Goal: Find specific page/section: Find specific page/section

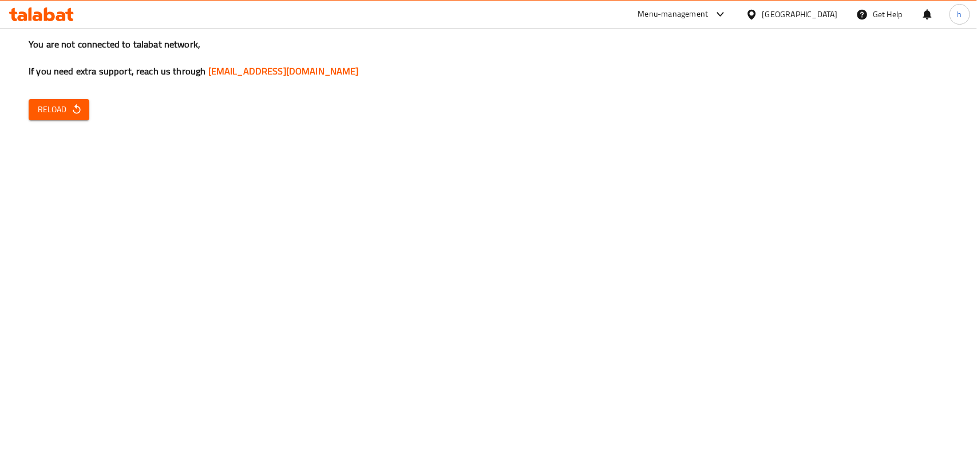
click at [77, 116] on span "Reload" at bounding box center [59, 109] width 42 height 14
click at [267, 186] on div "You are not connected to talabat network, If you need extra support, reach us t…" at bounding box center [488, 226] width 977 height 453
click at [275, 78] on link "[EMAIL_ADDRESS][DOMAIN_NAME]" at bounding box center [283, 70] width 150 height 17
click at [46, 106] on span "Reload" at bounding box center [59, 109] width 42 height 14
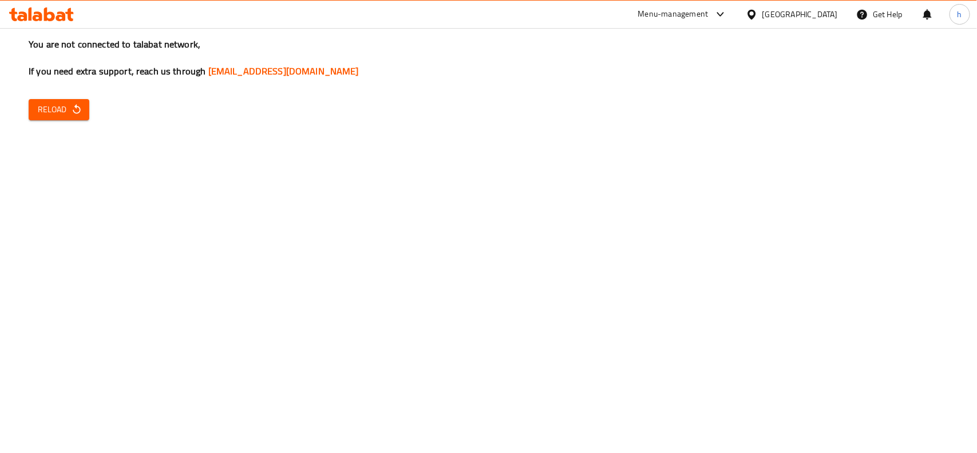
click at [246, 164] on div "You are not connected to talabat network, If you need extra support, reach us t…" at bounding box center [488, 226] width 977 height 453
click at [252, 164] on div "You are not connected to talabat network, If you need extra support, reach us t…" at bounding box center [488, 226] width 977 height 453
click at [67, 109] on span "Reload" at bounding box center [59, 109] width 42 height 14
click at [469, 139] on div "You are not connected to talabat network, If you need extra support, reach us t…" at bounding box center [488, 226] width 977 height 453
click at [821, 12] on div "Bahrain" at bounding box center [800, 14] width 76 height 13
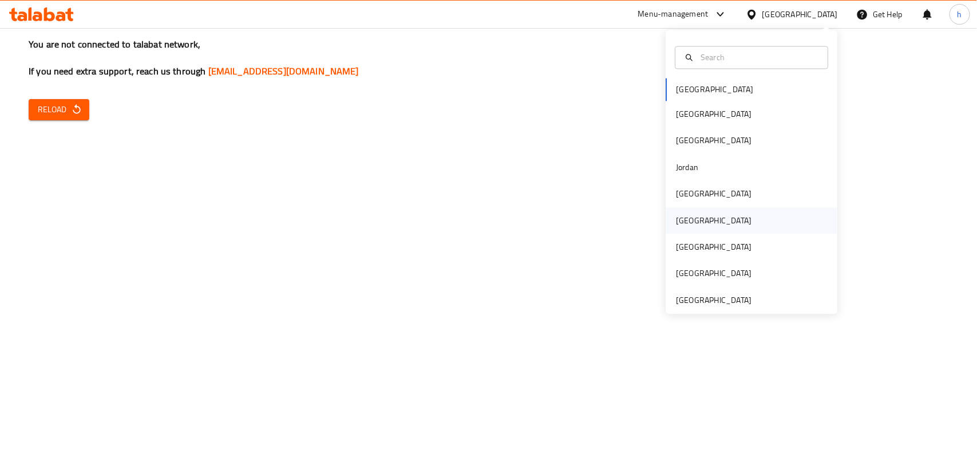
click at [687, 223] on div "Oman" at bounding box center [714, 220] width 94 height 26
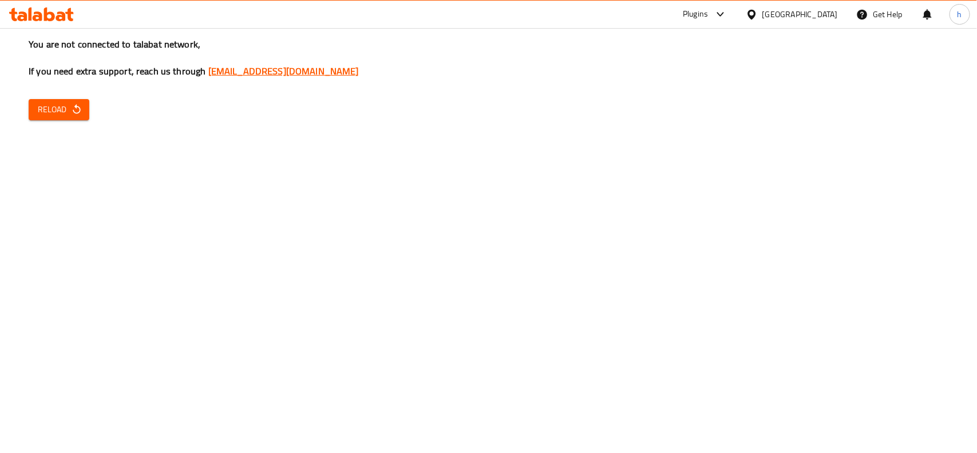
click at [277, 78] on link "[EMAIL_ADDRESS][DOMAIN_NAME]" at bounding box center [283, 70] width 150 height 17
click at [86, 116] on button "Reload" at bounding box center [59, 109] width 61 height 21
click at [715, 370] on div "You are not connected to talabat network, If you need extra support, reach us t…" at bounding box center [488, 226] width 977 height 453
click at [708, 9] on div "Menu-management" at bounding box center [673, 14] width 70 height 14
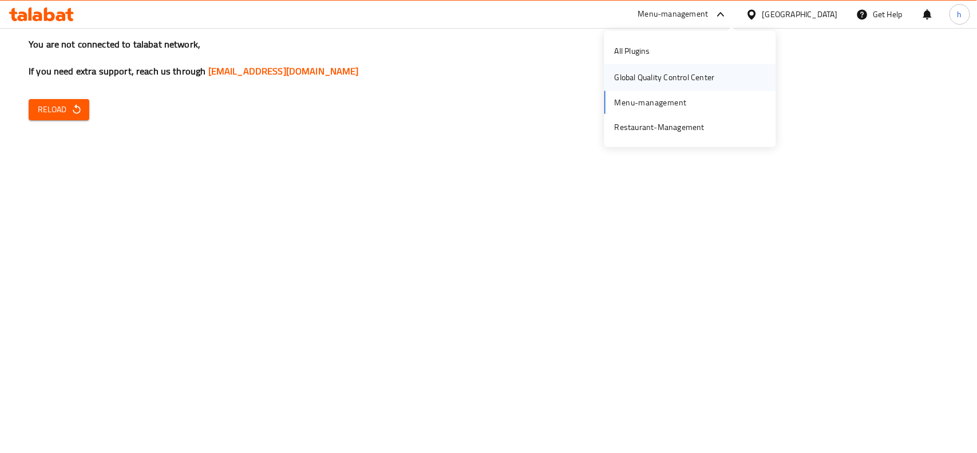
click at [669, 73] on div "Global Quality Control Center" at bounding box center [664, 77] width 100 height 13
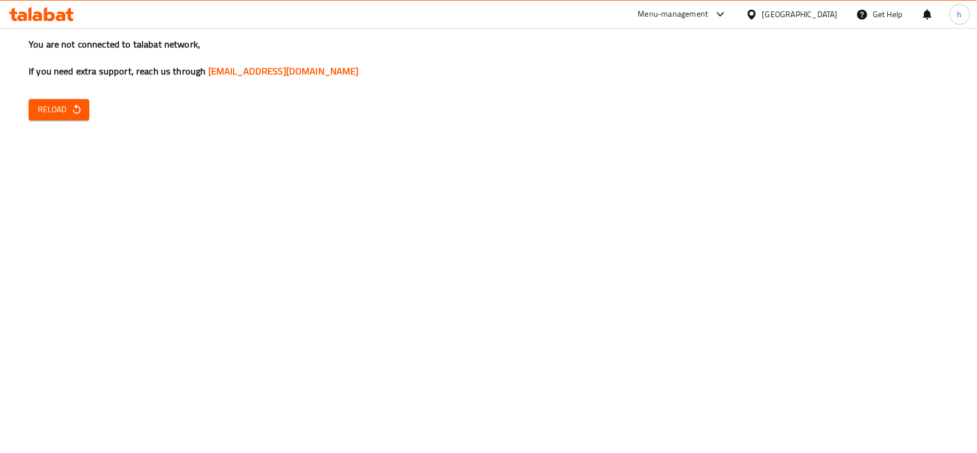
click at [708, 10] on div "Menu-management" at bounding box center [673, 14] width 70 height 14
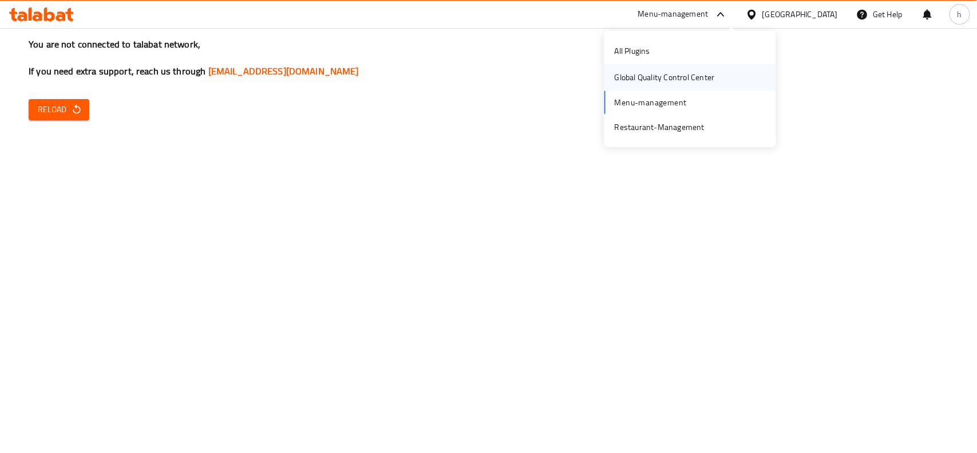
click at [648, 73] on div "Global Quality Control Center" at bounding box center [664, 77] width 100 height 13
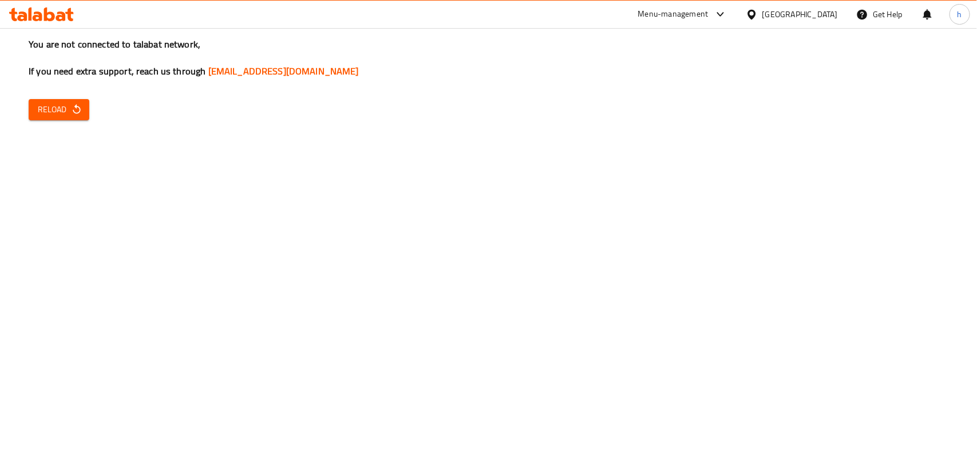
click at [76, 109] on icon "button" at bounding box center [76, 109] width 11 height 11
click at [827, 13] on div "Oman" at bounding box center [800, 14] width 76 height 13
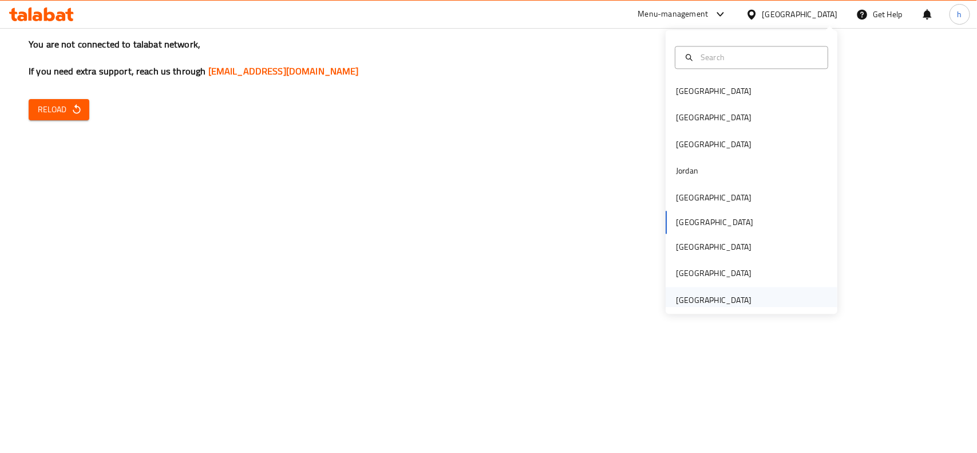
click at [704, 302] on div "United Arab Emirates" at bounding box center [714, 300] width 76 height 13
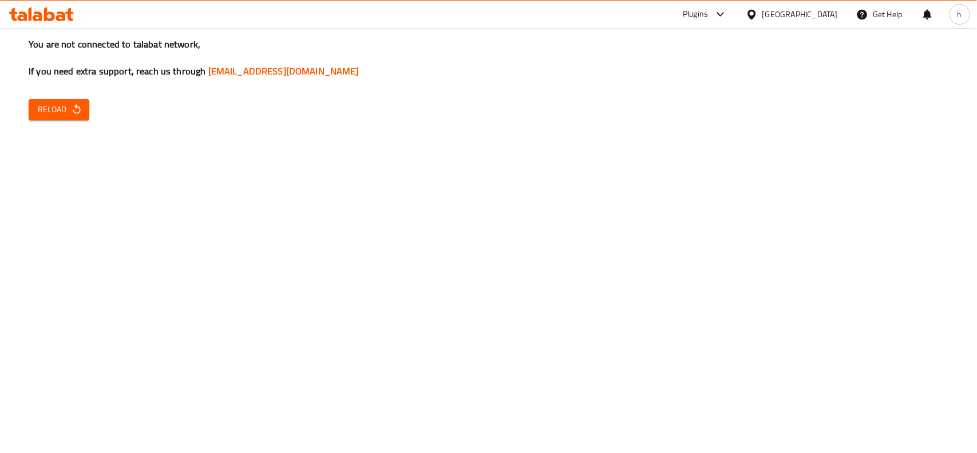
click at [811, 17] on div "United Arab Emirates" at bounding box center [800, 14] width 76 height 13
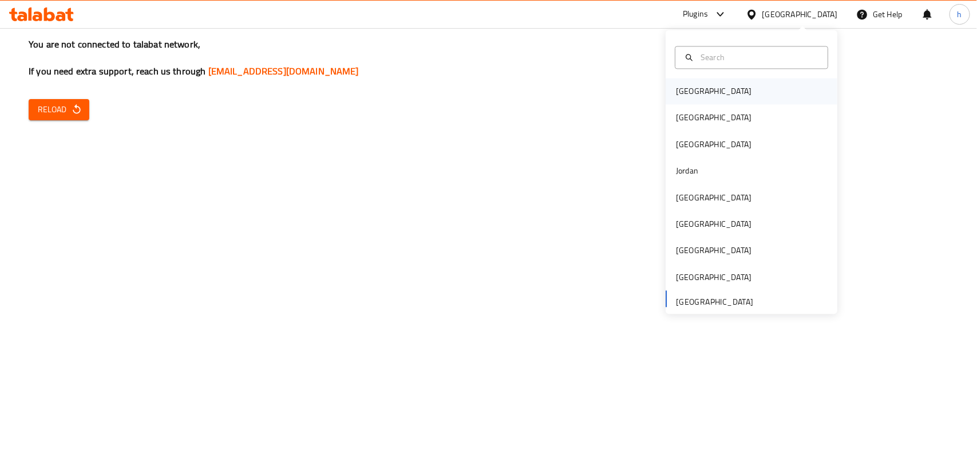
click at [716, 82] on div "Bahrain" at bounding box center [751, 91] width 172 height 26
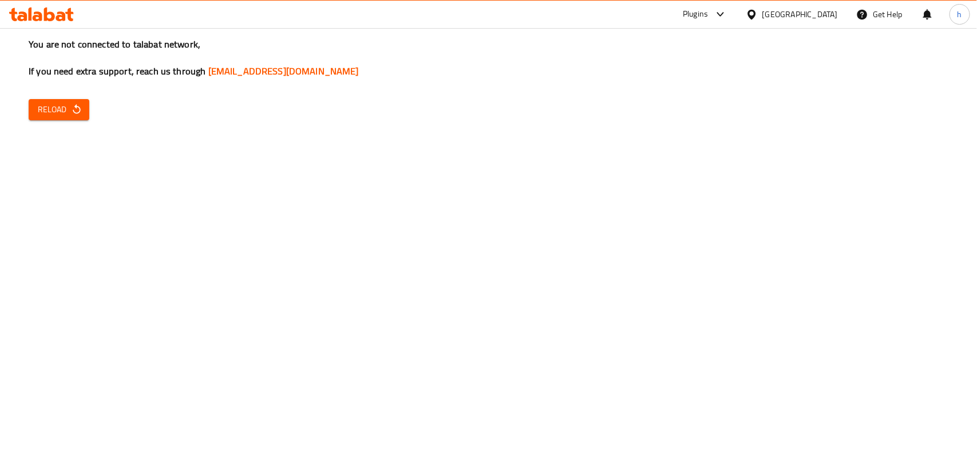
click at [758, 13] on icon at bounding box center [752, 15] width 12 height 12
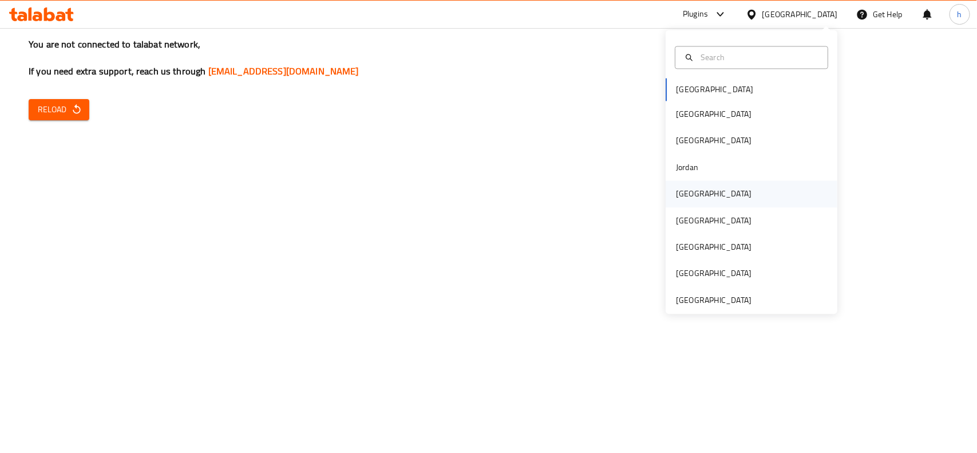
click at [678, 197] on div "Kuwait" at bounding box center [714, 194] width 76 height 13
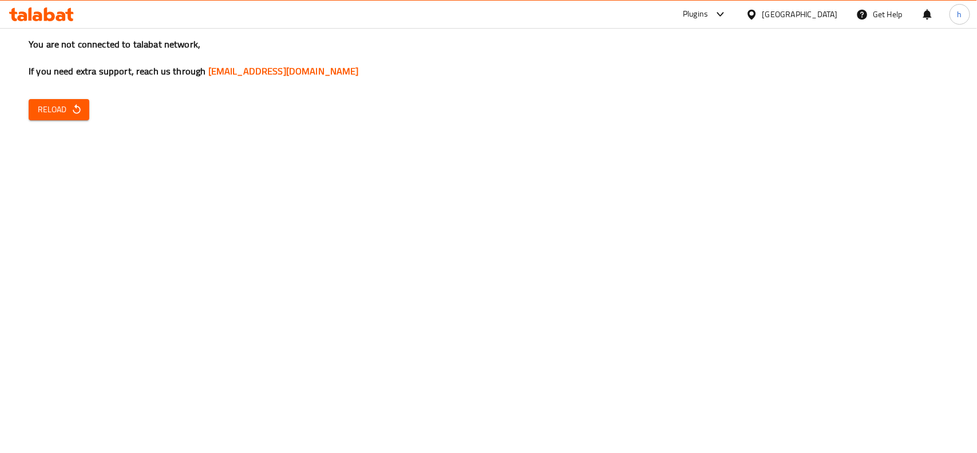
click at [758, 18] on icon at bounding box center [752, 15] width 12 height 12
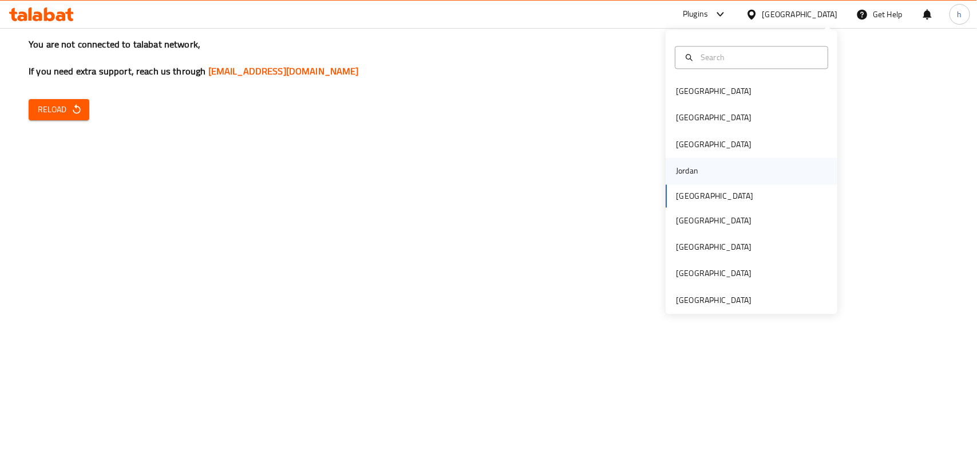
click at [701, 177] on div "Jordan" at bounding box center [751, 171] width 172 height 26
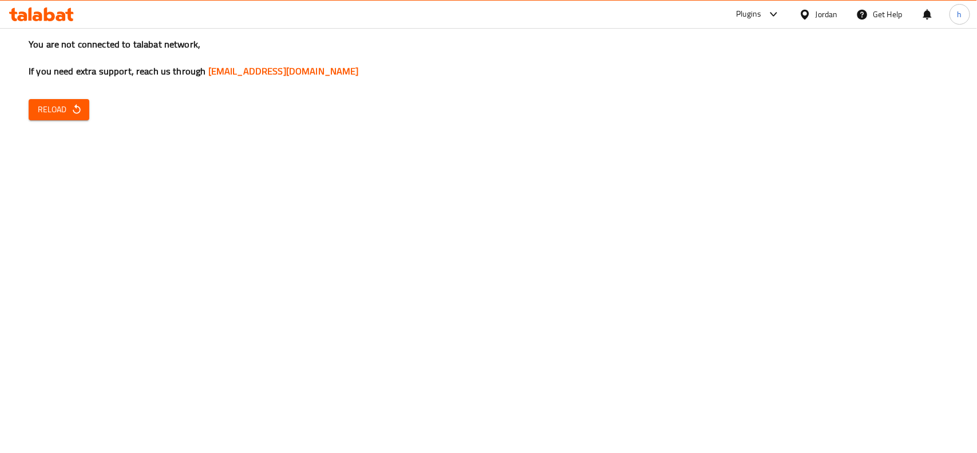
click at [803, 16] on icon at bounding box center [804, 14] width 8 height 10
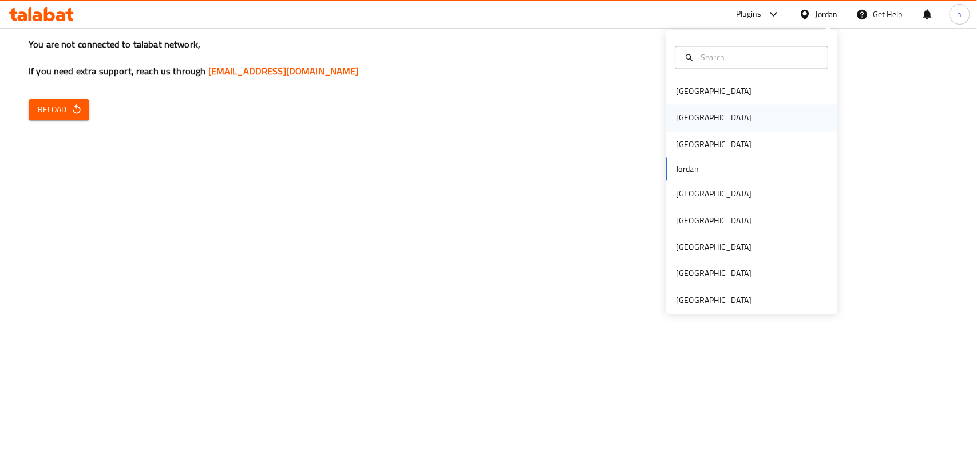
click at [691, 114] on div "Egypt" at bounding box center [714, 118] width 94 height 26
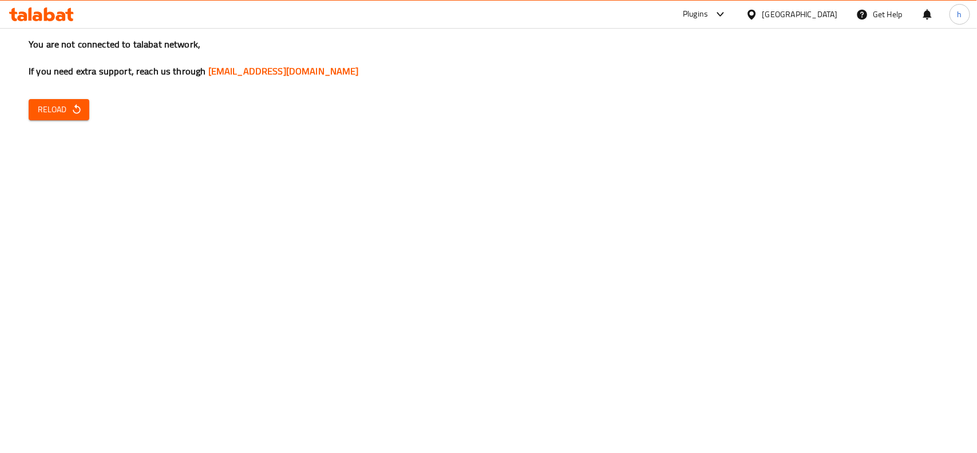
click at [755, 13] on icon at bounding box center [751, 14] width 8 height 10
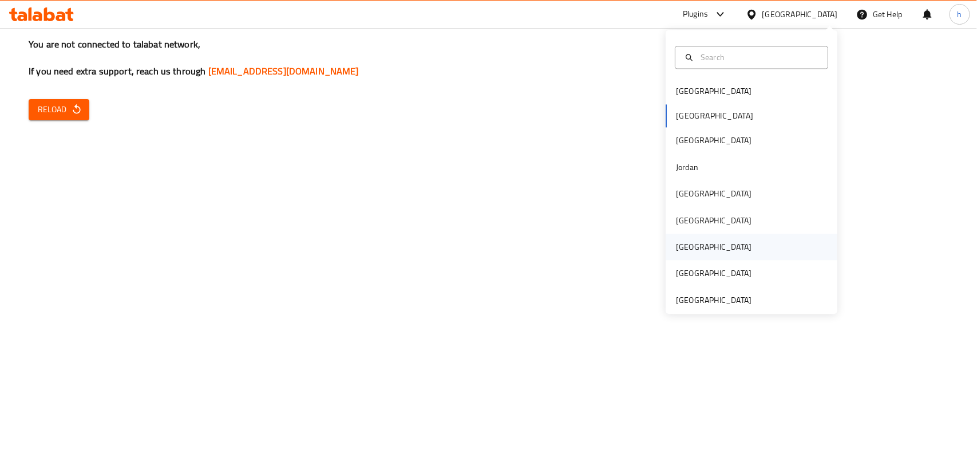
click at [695, 234] on div "[GEOGRAPHIC_DATA]" at bounding box center [751, 247] width 172 height 26
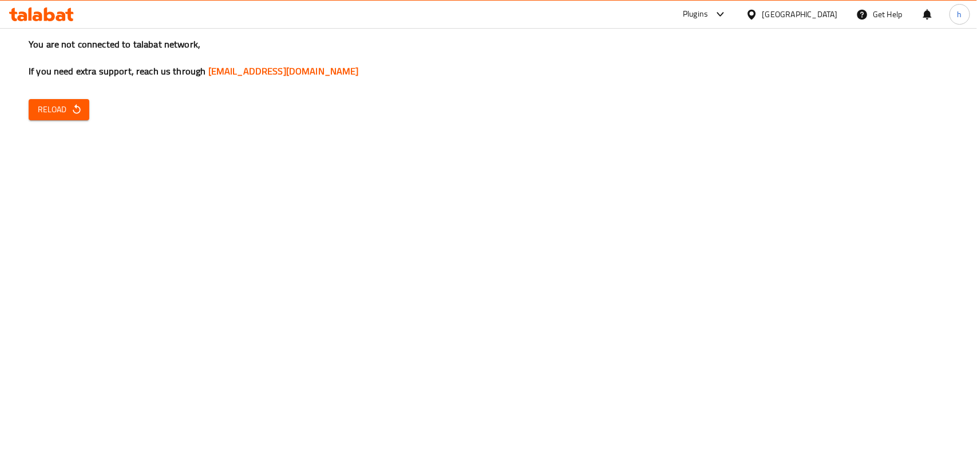
click at [65, 85] on div "You are not connected to talabat network, If you need extra support, reach us t…" at bounding box center [488, 226] width 977 height 453
click at [53, 99] on button "Reload" at bounding box center [59, 109] width 61 height 21
click at [312, 65] on link "[EMAIL_ADDRESS][DOMAIN_NAME]" at bounding box center [283, 70] width 150 height 17
click at [643, 432] on div "You are not connected to talabat network, If you need extra support, reach us t…" at bounding box center [488, 226] width 977 height 453
click at [658, 407] on div "You are not connected to talabat network, If you need extra support, reach us t…" at bounding box center [488, 226] width 977 height 453
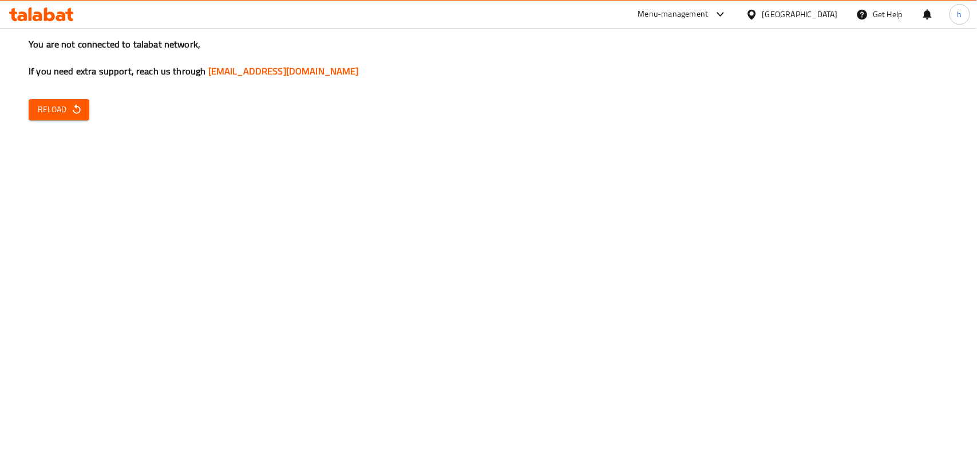
click at [302, 98] on div "You are not connected to talabat network, If you need extra support, reach us t…" at bounding box center [488, 226] width 977 height 453
click at [727, 18] on icon at bounding box center [720, 14] width 14 height 14
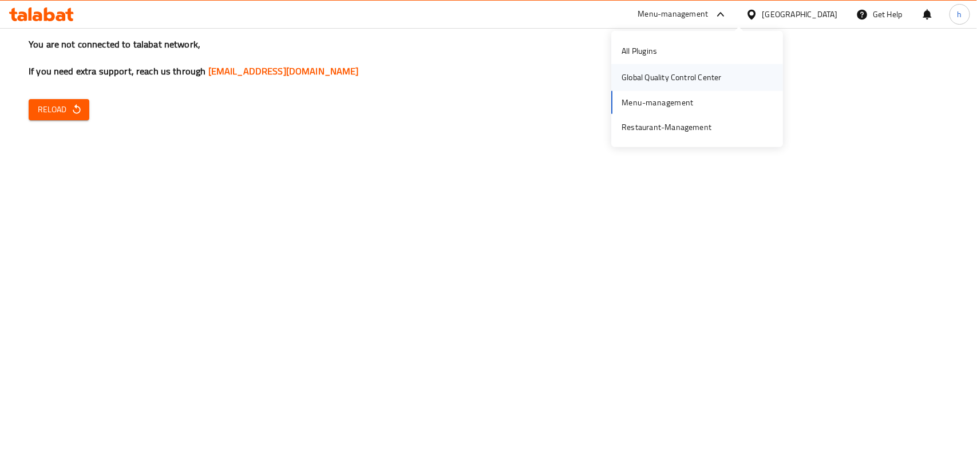
click at [678, 72] on div "Global Quality Control Center" at bounding box center [671, 77] width 100 height 13
